Goal: Task Accomplishment & Management: Manage account settings

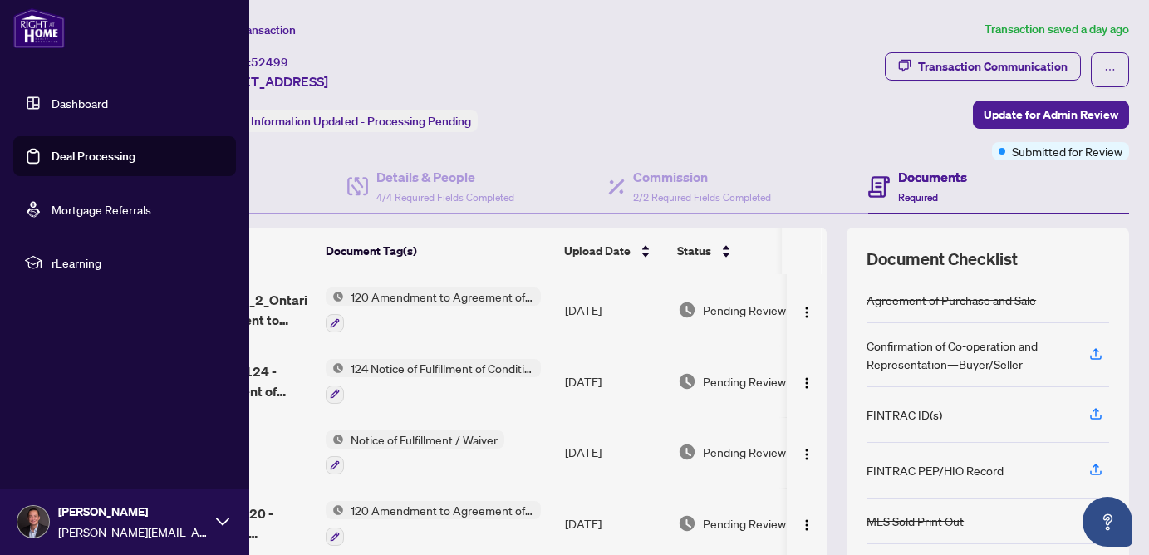
click at [52, 96] on link "Dashboard" at bounding box center [80, 103] width 57 height 15
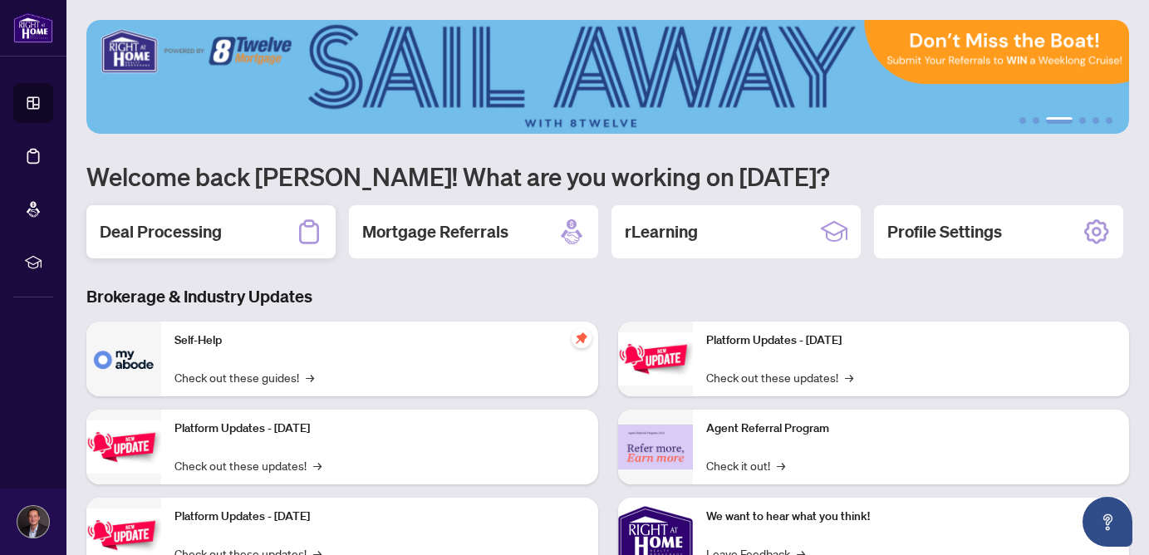
click at [177, 242] on h2 "Deal Processing" at bounding box center [161, 231] width 122 height 23
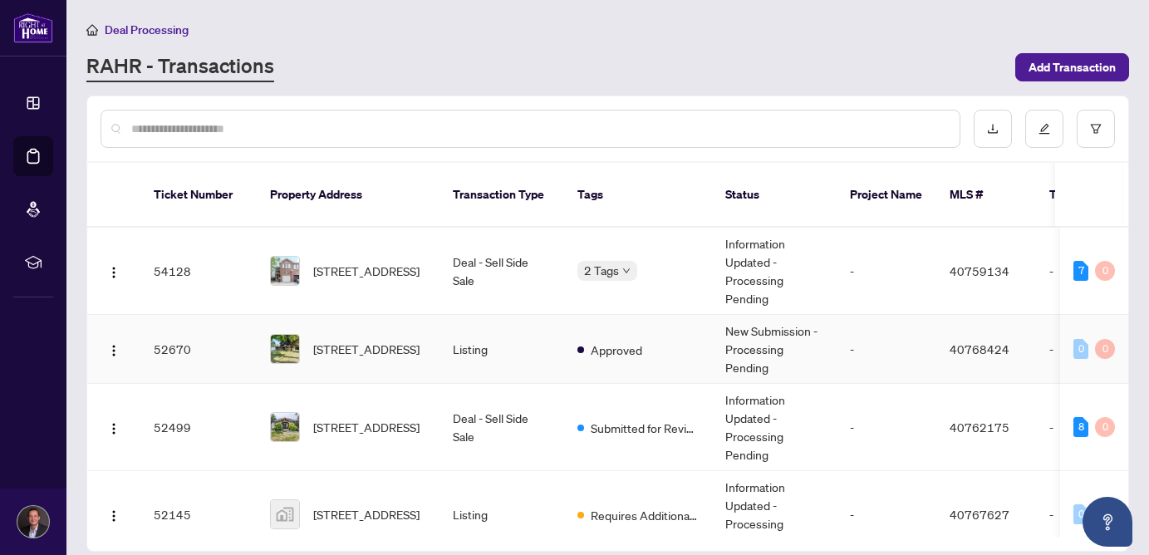
click at [348, 340] on span "[STREET_ADDRESS]" at bounding box center [366, 349] width 106 height 18
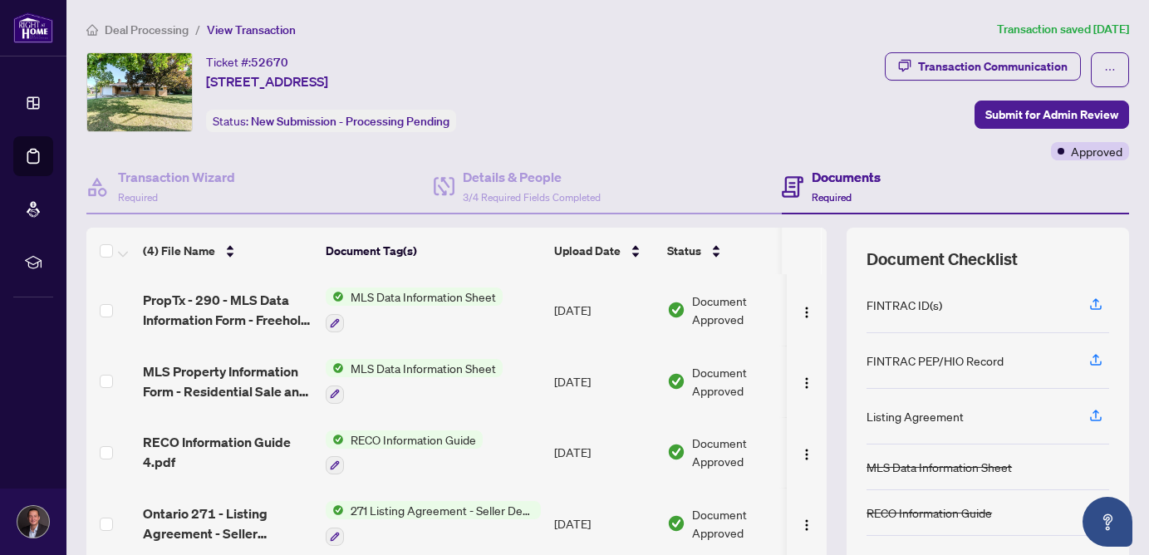
click at [151, 30] on span "Deal Processing" at bounding box center [147, 29] width 84 height 15
